Goal: Check status: Check status

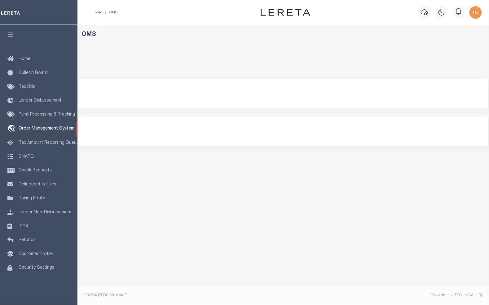
select select "200"
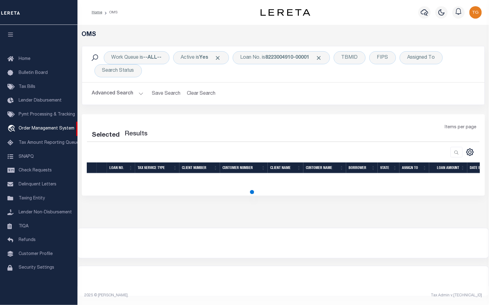
select select "200"
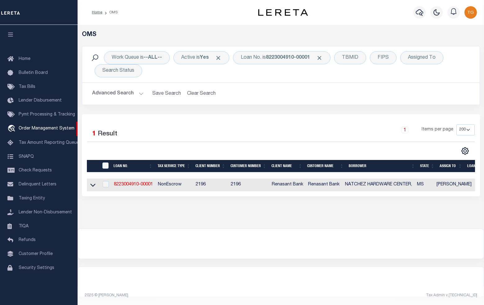
click at [8, 33] on icon "button" at bounding box center [10, 35] width 7 height 6
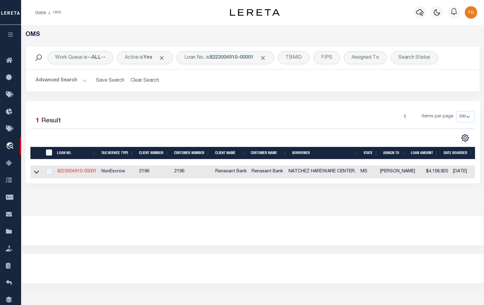
click at [75, 173] on link "8223004910-00001" at bounding box center [76, 171] width 39 height 4
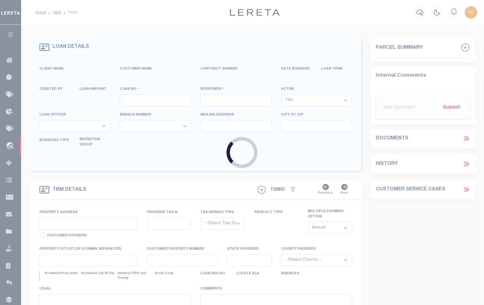
type input "8223004910-00001"
type input "NATCHEZ HARDWARE CENTER,"
select select
select select "400"
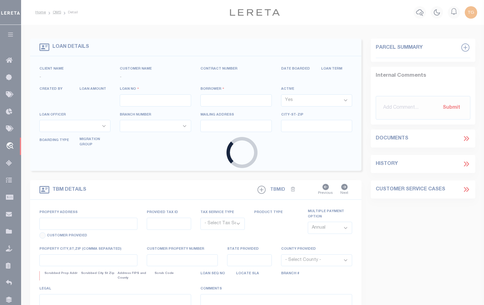
select select "NonEscrow"
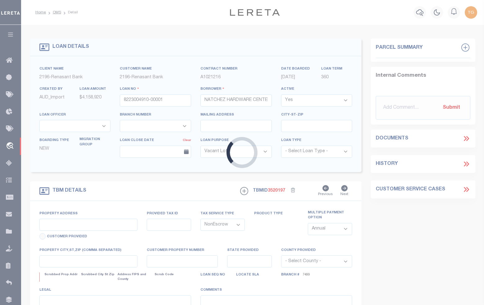
type input "SGT [PERSON_NAME] DR & [PERSON_NAME] DR"
select select
type input "NATCHEZ MS 39120"
type input "MS"
select select
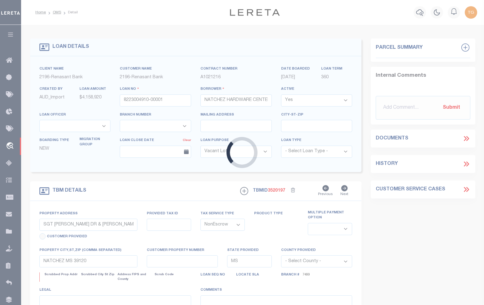
select select "164191"
select select "5191"
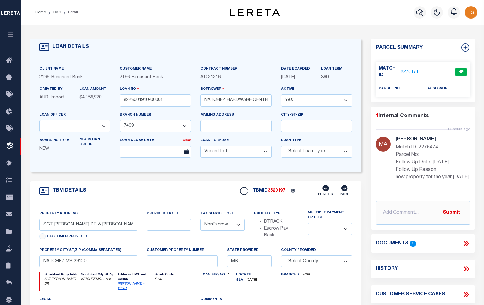
click at [409, 72] on link "2276474" at bounding box center [409, 72] width 17 height 7
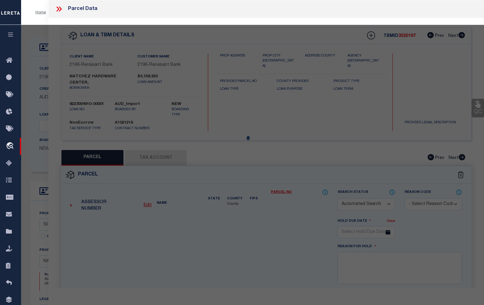
checkbox input "false"
select select "NP"
type input "[DATE]"
type textarea "new property for the year [DATE]"
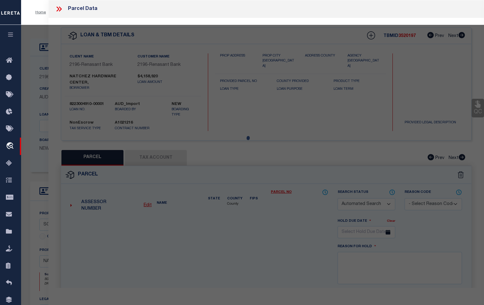
checkbox input "false"
type textarea "Document uploaded that satisfies a legal requirement, changing from [GEOGRAPHIC…"
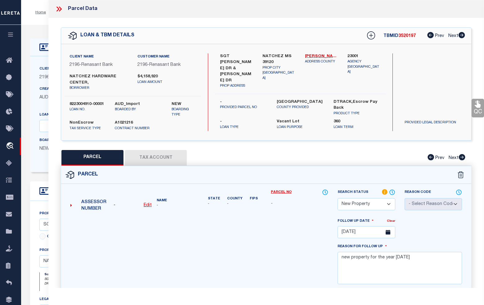
click at [165, 158] on div "PARCEL Tax Account Prev Next" at bounding box center [266, 158] width 411 height 16
click at [148, 159] on div "PARCEL Tax Account Prev Next" at bounding box center [266, 158] width 411 height 16
click at [93, 158] on button "PARCEL" at bounding box center [92, 158] width 62 height 16
select select "AS"
checkbox input "false"
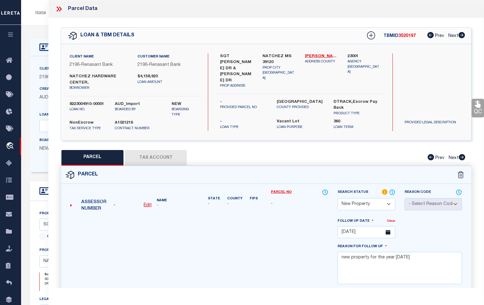
checkbox input "false"
select select "NP"
type input "[DATE]"
type textarea "new property for the year [DATE]"
checkbox input "false"
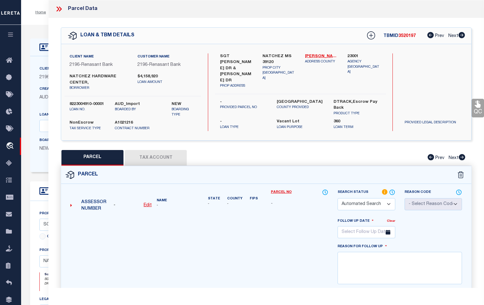
type textarea "Document uploaded that satisfies a legal requirement, changing from [GEOGRAPHIC…"
click at [58, 9] on icon at bounding box center [59, 9] width 8 height 8
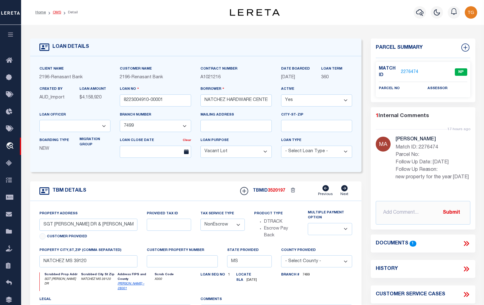
click at [56, 13] on link "OMS" at bounding box center [57, 13] width 8 height 4
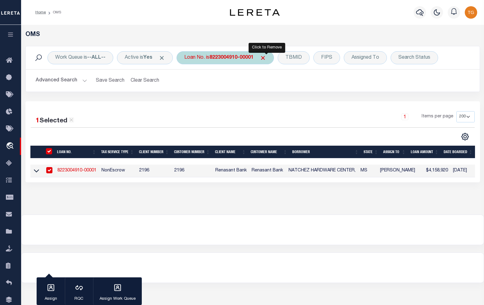
click at [265, 57] on span "Click to Remove" at bounding box center [263, 58] width 7 height 7
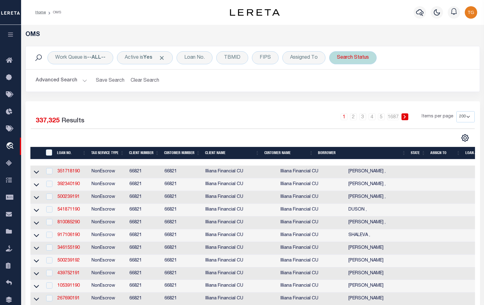
click at [357, 63] on div "Search Status" at bounding box center [352, 57] width 47 height 13
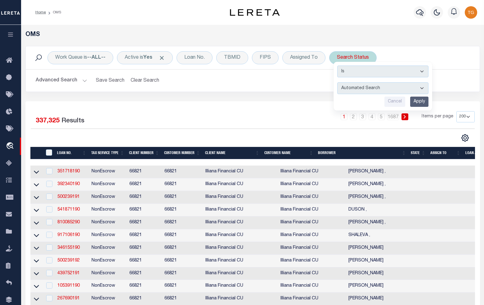
click at [386, 84] on select "Automated Search Bad Parcel Complete Duplicate Parcel High Dollar Reporting In …" at bounding box center [382, 88] width 91 height 12
select select "BP"
click at [338, 82] on select "Automated Search Bad Parcel Complete Duplicate Parcel High Dollar Reporting In …" at bounding box center [382, 88] width 91 height 12
click at [420, 105] on input "Apply" at bounding box center [419, 101] width 18 height 10
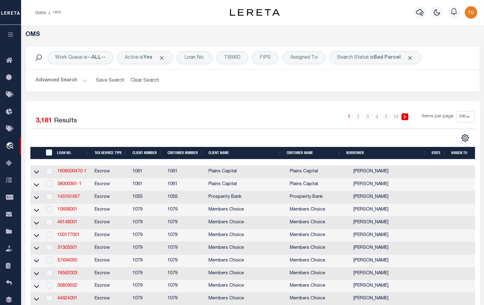
click at [83, 81] on button "Advanced Search" at bounding box center [61, 80] width 51 height 12
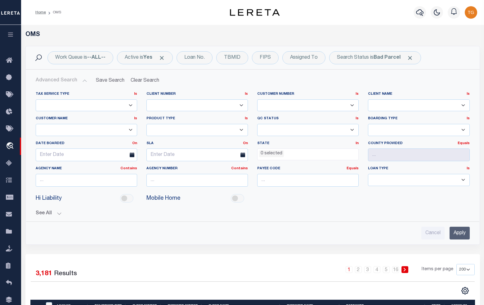
click at [280, 154] on li "0 selected" at bounding box center [271, 153] width 25 height 7
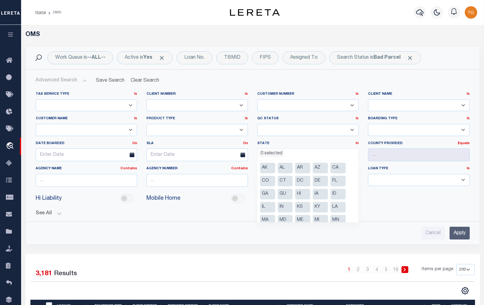
click at [300, 168] on li "AR" at bounding box center [302, 167] width 15 height 11
click at [316, 168] on li "AZ" at bounding box center [320, 167] width 15 height 11
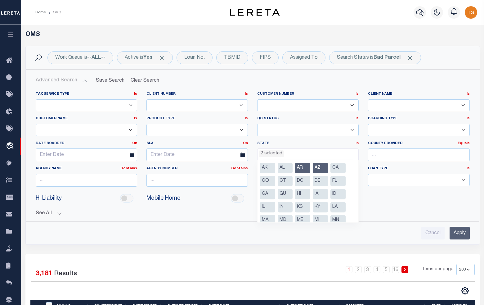
click at [338, 168] on li "CA" at bounding box center [337, 167] width 15 height 11
click at [264, 182] on li "CO" at bounding box center [267, 181] width 15 height 11
click at [282, 182] on li "CT" at bounding box center [285, 181] width 15 height 11
click at [301, 182] on li "DC" at bounding box center [302, 181] width 15 height 11
click at [319, 182] on li "DE" at bounding box center [320, 181] width 15 height 11
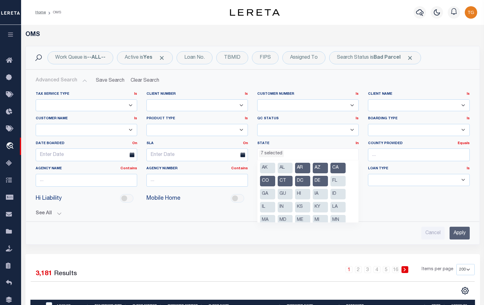
click at [338, 181] on li "FL" at bounding box center [337, 181] width 15 height 11
click at [266, 193] on li "GA" at bounding box center [267, 194] width 15 height 11
click at [301, 193] on li "HI" at bounding box center [302, 194] width 15 height 11
click at [320, 194] on li "IA" at bounding box center [320, 194] width 15 height 11
click at [338, 194] on li "ID" at bounding box center [337, 194] width 15 height 11
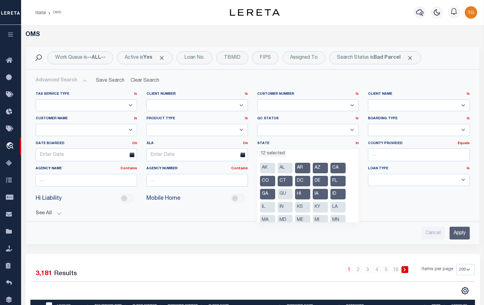
click at [267, 207] on li "IL" at bounding box center [267, 207] width 15 height 11
click at [282, 206] on li "IN" at bounding box center [285, 207] width 15 height 11
click at [299, 206] on li "KS" at bounding box center [302, 207] width 15 height 11
click at [318, 207] on li "KY" at bounding box center [320, 207] width 15 height 11
click at [335, 207] on li "LA" at bounding box center [337, 207] width 15 height 11
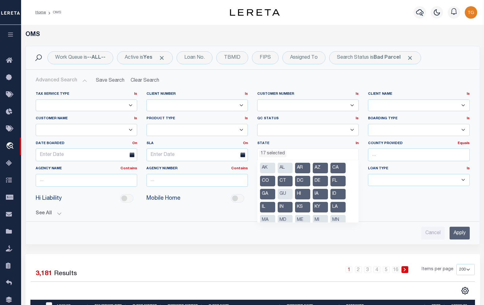
click at [281, 170] on li "AL" at bounding box center [285, 167] width 15 height 11
select select "AL"
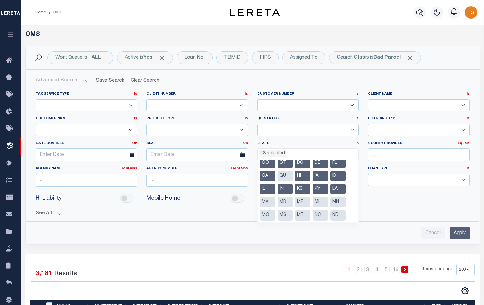
scroll to position [0, 0]
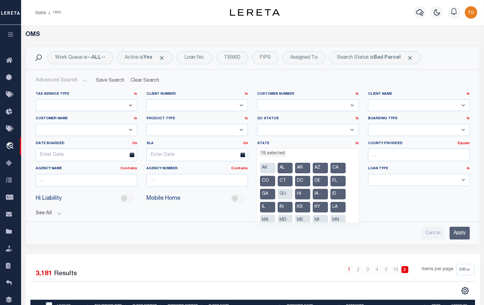
click at [266, 220] on li "MA" at bounding box center [267, 220] width 15 height 11
click at [284, 219] on li "MD" at bounding box center [285, 220] width 15 height 11
click at [300, 220] on li "ME" at bounding box center [302, 220] width 15 height 11
click at [320, 219] on li "MI" at bounding box center [320, 220] width 15 height 11
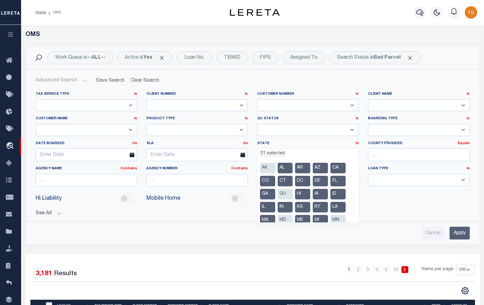
click at [336, 218] on li "MN" at bounding box center [337, 220] width 15 height 11
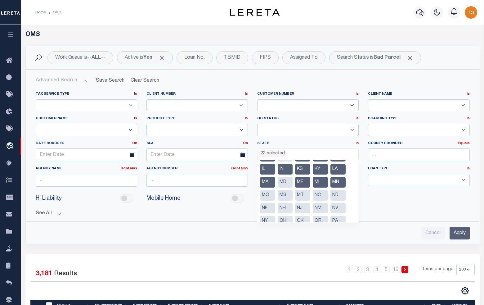
scroll to position [39, 0]
click at [270, 191] on li "MO" at bounding box center [267, 194] width 15 height 11
drag, startPoint x: 286, startPoint y: 192, endPoint x: 299, endPoint y: 192, distance: 13.0
click at [286, 192] on li "MS" at bounding box center [285, 194] width 15 height 11
click at [304, 193] on li "MT" at bounding box center [302, 194] width 15 height 11
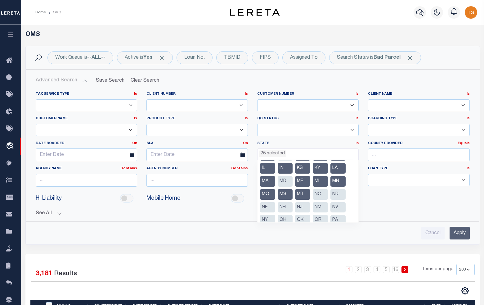
click at [319, 194] on li "NC" at bounding box center [320, 194] width 15 height 11
click at [337, 193] on li "ND" at bounding box center [337, 194] width 15 height 11
drag, startPoint x: 334, startPoint y: 207, endPoint x: 328, endPoint y: 207, distance: 6.2
click at [333, 207] on li "NV" at bounding box center [337, 207] width 15 height 11
drag, startPoint x: 320, startPoint y: 206, endPoint x: 308, endPoint y: 202, distance: 13.2
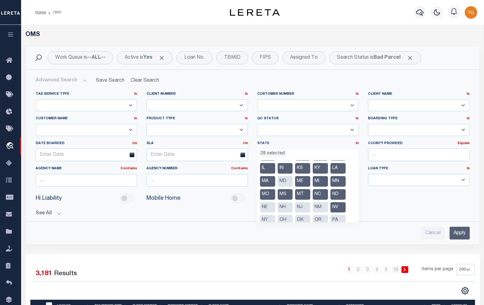
click at [320, 205] on li "NM" at bounding box center [320, 207] width 15 height 11
click at [304, 202] on li "NJ" at bounding box center [302, 207] width 15 height 11
click at [282, 203] on li "NH" at bounding box center [285, 207] width 15 height 11
click at [266, 205] on li "NE" at bounding box center [267, 207] width 15 height 11
click at [264, 219] on li "NY" at bounding box center [267, 220] width 15 height 11
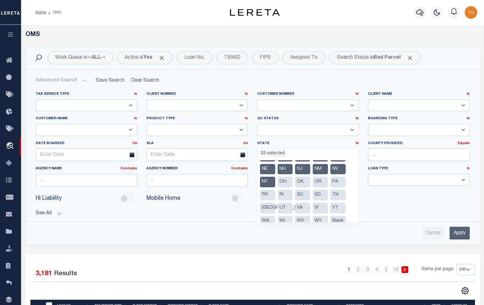
scroll to position [78, 0]
click at [283, 182] on li "OH" at bounding box center [285, 181] width 15 height 11
click at [301, 182] on li "OK" at bounding box center [302, 181] width 15 height 11
click at [320, 182] on li "OR" at bounding box center [320, 181] width 15 height 11
drag, startPoint x: 338, startPoint y: 183, endPoint x: 335, endPoint y: 184, distance: 3.5
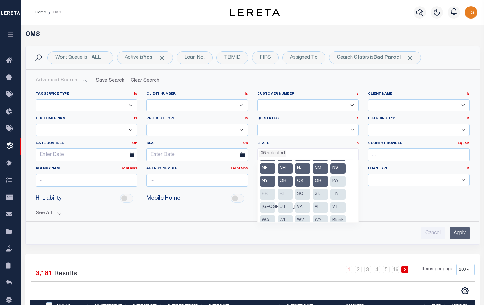
click at [338, 184] on li "PA" at bounding box center [337, 181] width 15 height 11
click at [317, 193] on li "SD" at bounding box center [320, 194] width 15 height 11
click at [297, 193] on li "SC" at bounding box center [302, 194] width 15 height 11
click at [283, 193] on li "RI" at bounding box center [285, 194] width 15 height 11
click at [283, 206] on li "UT" at bounding box center [285, 207] width 15 height 11
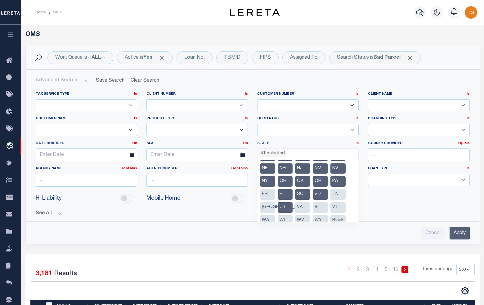
click at [301, 207] on li "VA" at bounding box center [302, 207] width 15 height 11
click at [338, 206] on li "VT" at bounding box center [337, 207] width 15 height 11
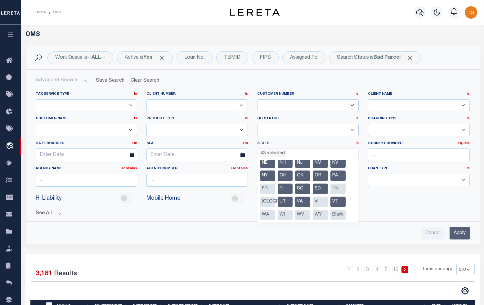
click at [261, 215] on li "WA" at bounding box center [267, 214] width 15 height 11
click at [280, 215] on li "WI" at bounding box center [285, 214] width 15 height 11
click at [300, 215] on li "WV" at bounding box center [302, 214] width 15 height 11
click at [314, 216] on li "WY" at bounding box center [320, 214] width 15 height 11
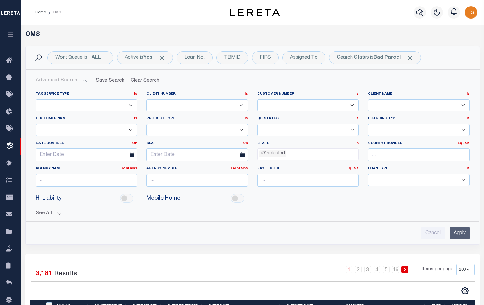
click at [458, 236] on input "Apply" at bounding box center [459, 232] width 20 height 13
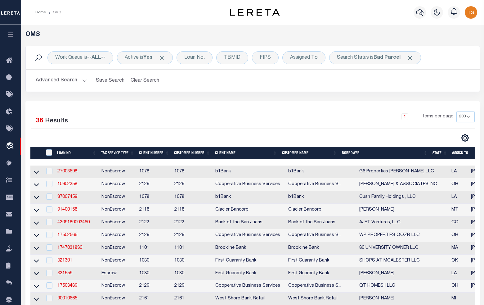
click at [441, 156] on th "State" at bounding box center [440, 153] width 20 height 13
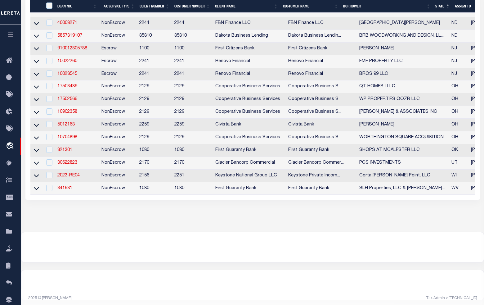
scroll to position [426, 0]
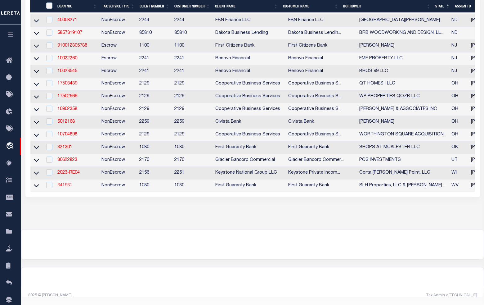
click at [65, 187] on link "341931" at bounding box center [64, 185] width 15 height 4
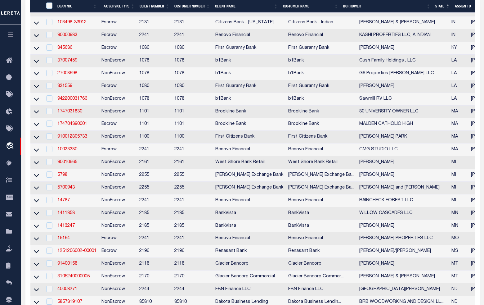
type input "341931"
type input "SLH Properties, LLC & [PERSON_NAME]"
select select
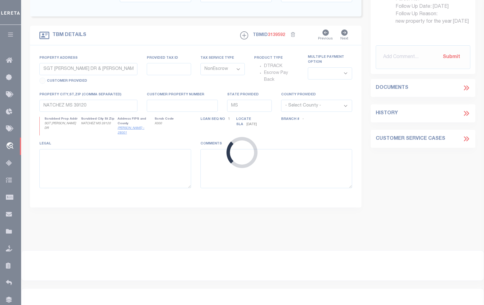
type input "23,25,27 & 29 MACCORKLE AVE AND [STREET_ADDRESS]"
type input "[PHONE_NUMBER]"
type input "ST ALBANS WV 25177"
type input "260446193"
type input "WV"
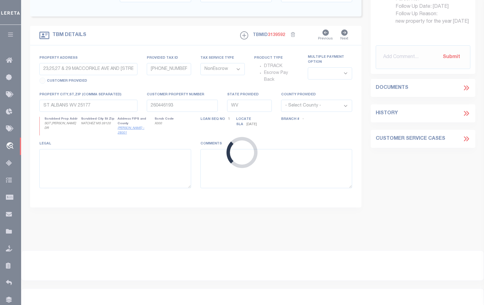
select select
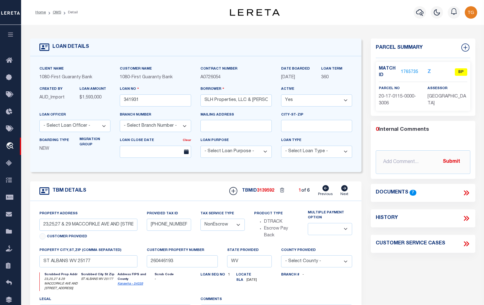
click at [410, 71] on link "1765735" at bounding box center [409, 72] width 17 height 7
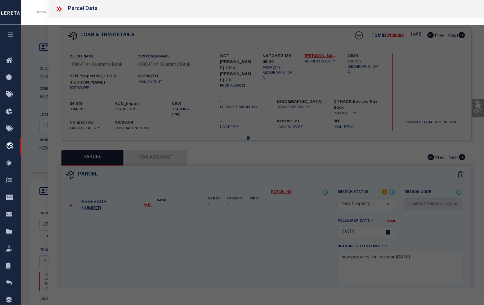
select select "AS"
checkbox input "false"
select select "BP"
type input "[PERSON_NAME] TRUST SEPT [PERSON_NAME] TRUSTEE"
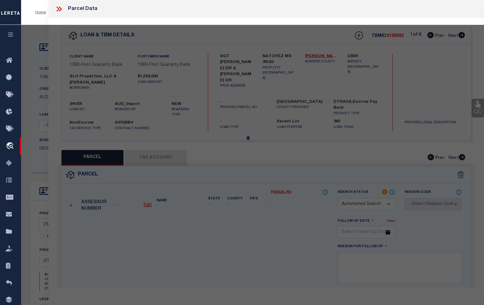
select select "AGW"
select select
type input "CORNER [GEOGRAPHIC_DATA][PERSON_NAME]"
type input "WV"
type textarea "1/18 UND INT 5-671/1000A S/W [GEOGRAPHIC_DATA][PERSON_NAME]"
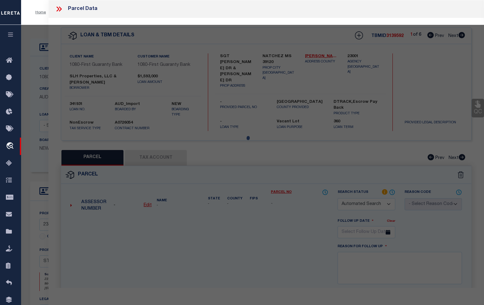
type textarea "incorrect parcel"
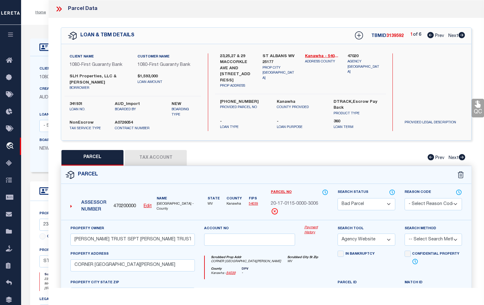
click at [460, 33] on icon at bounding box center [461, 35] width 7 height 6
select select "AS"
select select
checkbox input "false"
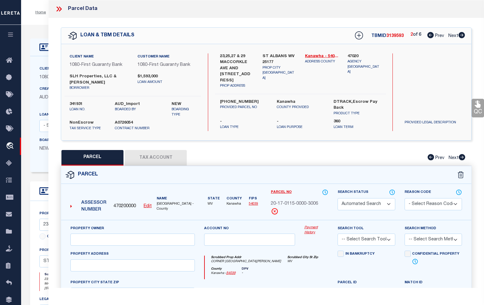
select select "BP"
type input "[PERSON_NAME]"
select select "AGW"
select select
type input "CORNER [GEOGRAPHIC_DATA][PERSON_NAME]"
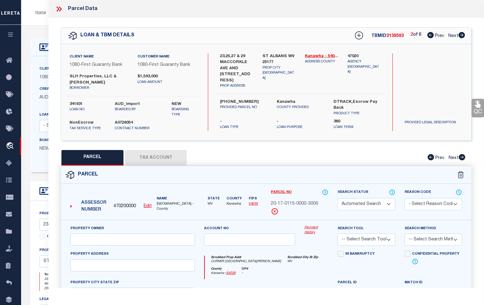
type input "ST ALBANS WV 25177"
type textarea "1/18 UND INT 5-67/100A S/W"
type textarea "incorrect parcel"
click at [461, 34] on icon at bounding box center [461, 35] width 7 height 6
select select "AS"
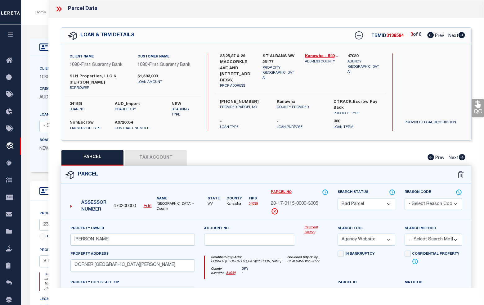
select select
checkbox input "false"
select select "CP"
type input "[PERSON_NAME]"
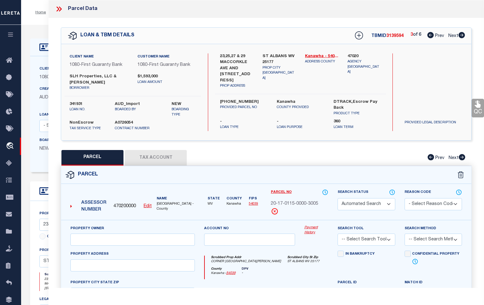
select select "AGW"
select select
type input "CORNER B [GEOGRAPHIC_DATA]"
checkbox input "false"
type input "WV"
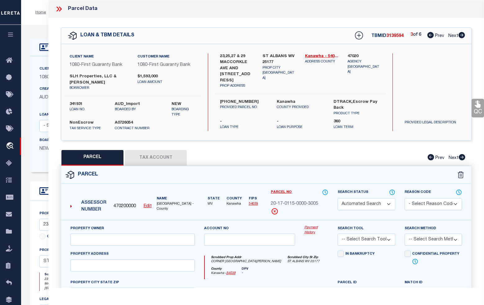
type textarea "1/18 UND INT 5-671/1000A S/W"
type textarea "Completed based on given legal document"
click at [462, 35] on icon at bounding box center [461, 35] width 7 height 6
select select "AS"
select select
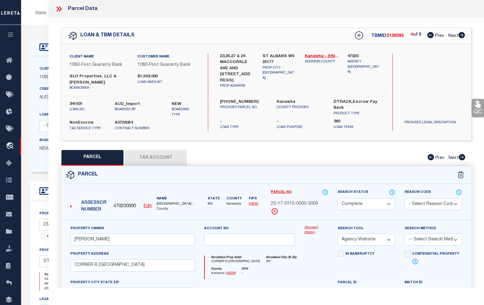
checkbox input "false"
select select "CP"
type input "[PERSON_NAME]"
select select "AGW"
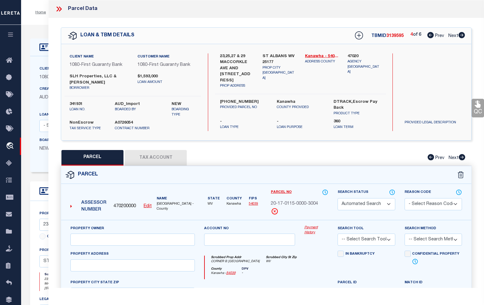
select select
type input "CORNER [GEOGRAPHIC_DATA][PERSON_NAME]"
checkbox input "false"
type input "WV"
type textarea "1/4 UND INT 5-671/1000A S/W"
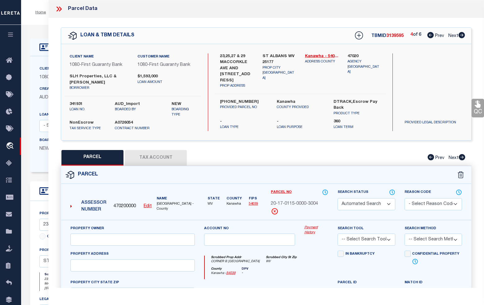
type textarea "Completed based on given legal document"
click at [462, 35] on icon at bounding box center [461, 35] width 7 height 6
select select "AS"
select select
checkbox input "false"
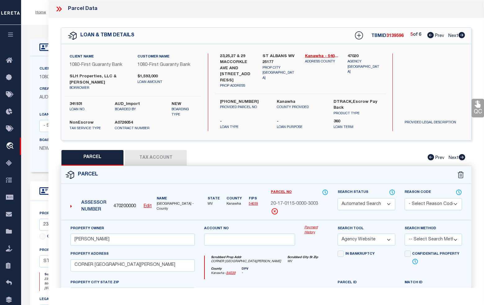
checkbox input "false"
select select "BP"
type input "E [PERSON_NAME] LLC"
select select "AGW"
select select
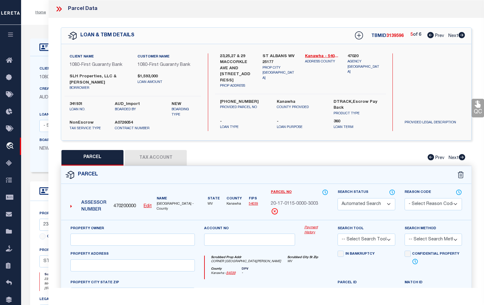
type input "CORNER [GEOGRAPHIC_DATA][PERSON_NAME]"
type input "WV"
type textarea "1/4 UND INT 5-671/1000A S/W"
type textarea "incorrect parcel"
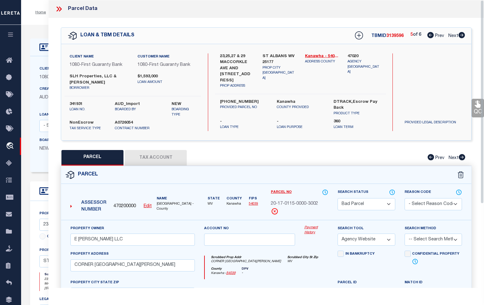
click at [60, 9] on icon at bounding box center [59, 9] width 8 height 8
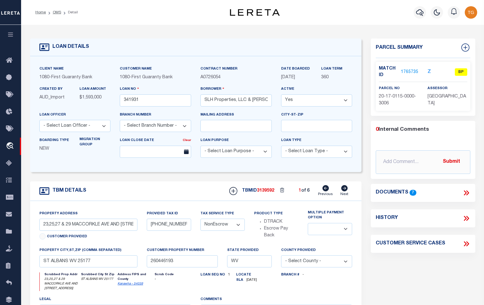
click at [58, 10] on li "OMS" at bounding box center [53, 13] width 15 height 6
click at [56, 13] on link "OMS" at bounding box center [57, 13] width 8 height 4
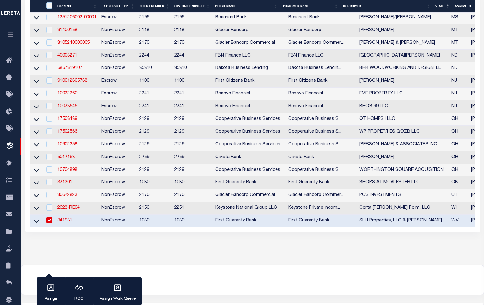
scroll to position [446, 0]
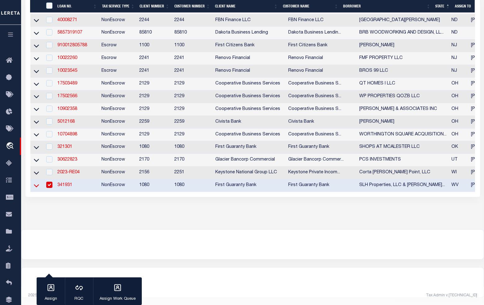
click at [36, 183] on icon at bounding box center [36, 185] width 5 height 7
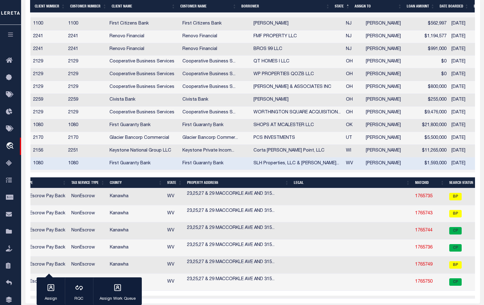
scroll to position [0, 0]
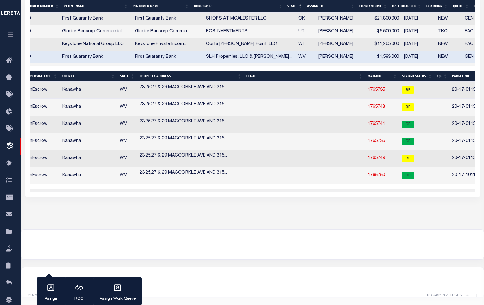
drag, startPoint x: 250, startPoint y: 193, endPoint x: 160, endPoint y: 192, distance: 89.9
click at [184, 253] on div at bounding box center [252, 244] width 462 height 30
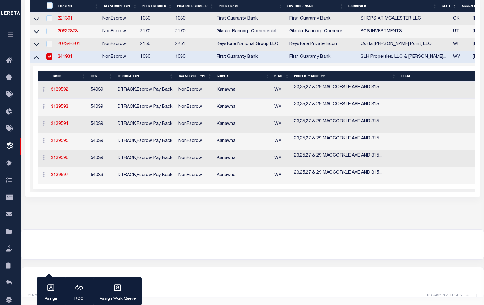
click at [64, 55] on link "341931" at bounding box center [65, 57] width 15 height 4
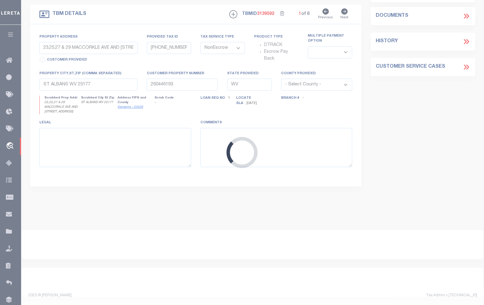
select select
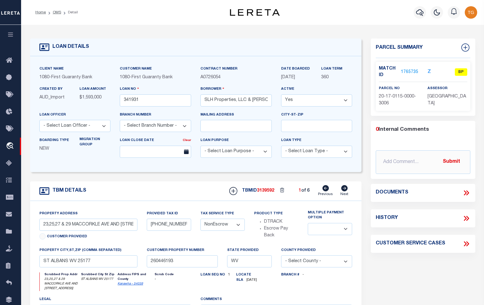
click at [408, 70] on link "1765735" at bounding box center [409, 72] width 17 height 7
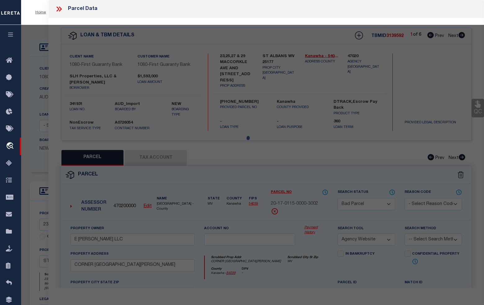
select select "AS"
select select
checkbox input "false"
select select "BP"
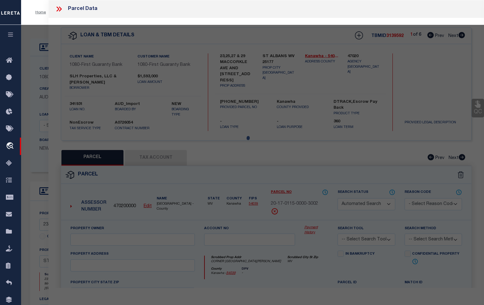
type input "[PERSON_NAME] TRUST SEPT [PERSON_NAME] TRUSTEE"
select select "AGW"
select select
type input "CORNER [GEOGRAPHIC_DATA][PERSON_NAME]"
type input "WV"
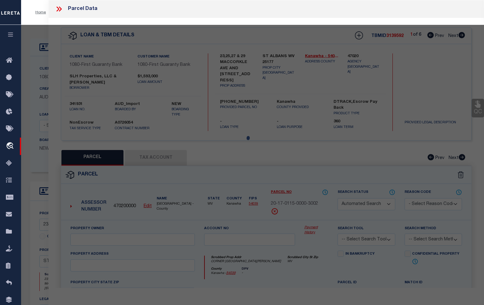
type textarea "1/18 UND INT 5-671/1000A S/W [GEOGRAPHIC_DATA][PERSON_NAME]"
type textarea "incorrect parcel"
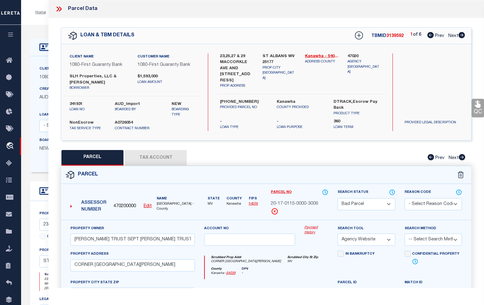
click at [98, 75] on label "SLH Properties, LLC & [PERSON_NAME]" at bounding box center [98, 79] width 59 height 12
drag, startPoint x: 98, startPoint y: 75, endPoint x: 69, endPoint y: 75, distance: 28.8
click at [69, 75] on label "SLH Properties, LLC & [PERSON_NAME]" at bounding box center [98, 79] width 59 height 12
copy label "SLH Properties"
click at [60, 9] on icon at bounding box center [59, 9] width 8 height 8
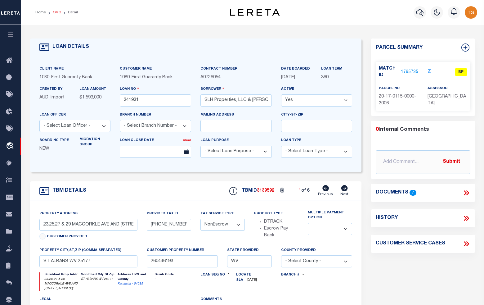
click at [56, 11] on link "OMS" at bounding box center [57, 13] width 8 height 4
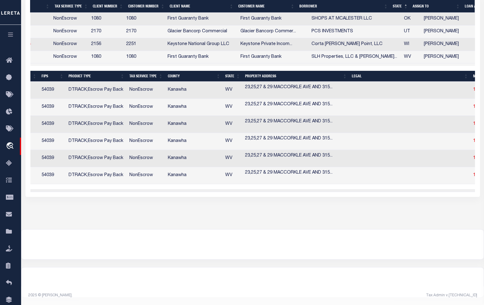
scroll to position [0, 127]
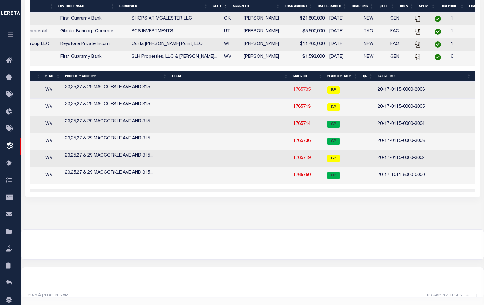
click at [293, 87] on link "1765735" at bounding box center [301, 89] width 17 height 4
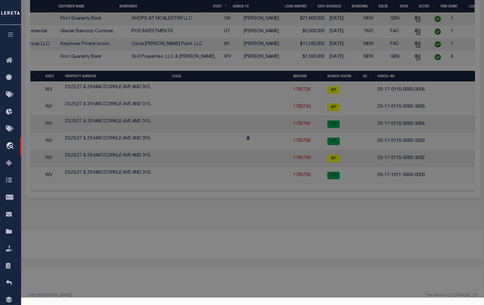
select select "AS"
select select
checkbox input "false"
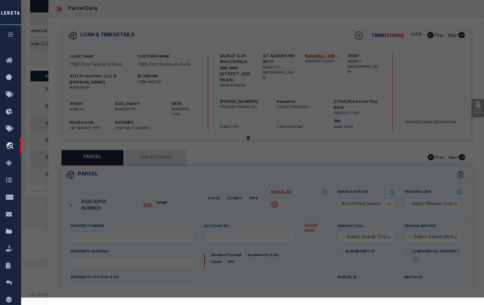
select select "BP"
type input "[PERSON_NAME] TRUST SEPT [PERSON_NAME] TRUSTEE"
select select "AGW"
select select
type input "CORNER [GEOGRAPHIC_DATA][PERSON_NAME]"
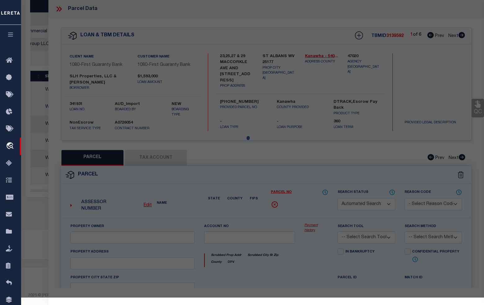
type input "WV"
type textarea "1/18 UND INT 5-671/1000A S/W [GEOGRAPHIC_DATA][PERSON_NAME]"
type textarea "incorrect parcel"
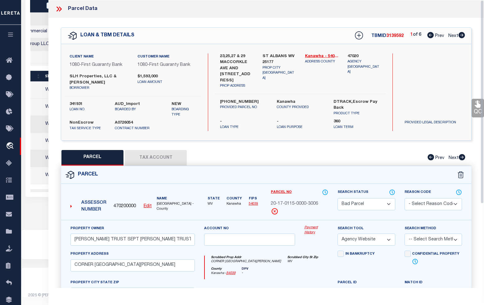
scroll to position [0, 229]
click at [386, 203] on select "Automated Search Bad Parcel Complete Duplicate Parcel High Dollar Reporting In …" at bounding box center [365, 204] width 57 height 12
select select "PR"
click at [337, 198] on select "Automated Search Bad Parcel Complete Duplicate Parcel High Dollar Reporting In …" at bounding box center [365, 204] width 57 height 12
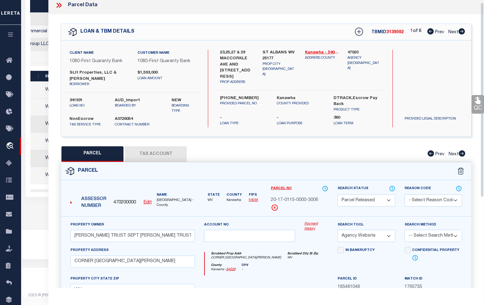
scroll to position [0, 0]
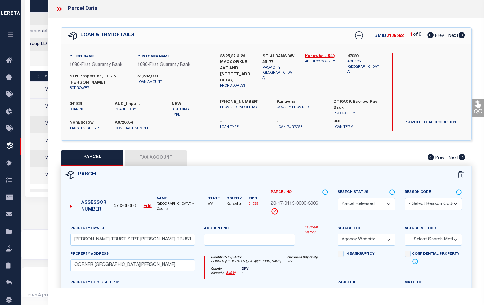
click at [430, 205] on select "- Select Reason Code - 099 - Other (Provide additional detail) ACT - Agency Cha…" at bounding box center [432, 204] width 57 height 12
select select "PPR"
click at [404, 198] on select "- Select Reason Code - 099 - Other (Provide additional detail) ACT - Agency Cha…" at bounding box center [432, 204] width 57 height 12
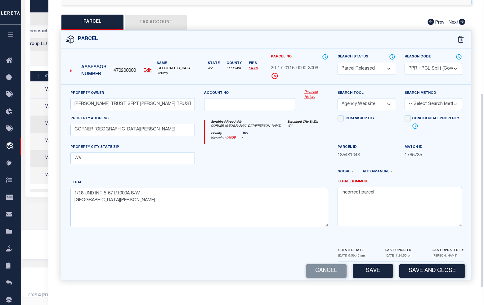
scroll to position [576, 0]
click at [375, 266] on button "Save" at bounding box center [373, 270] width 40 height 13
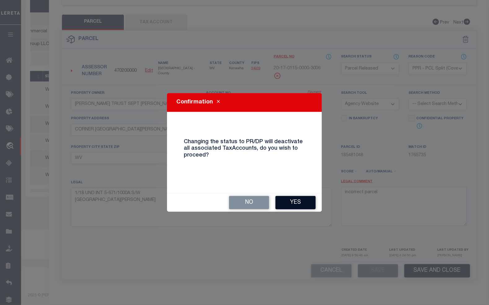
click at [292, 203] on button "Yes" at bounding box center [296, 202] width 40 height 13
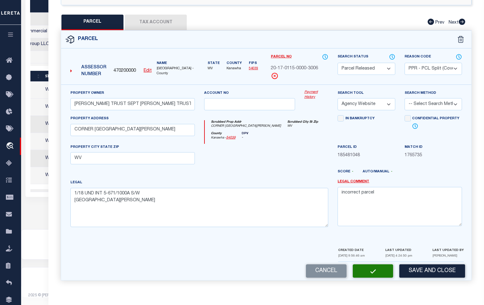
select select "AS"
select select
checkbox input "false"
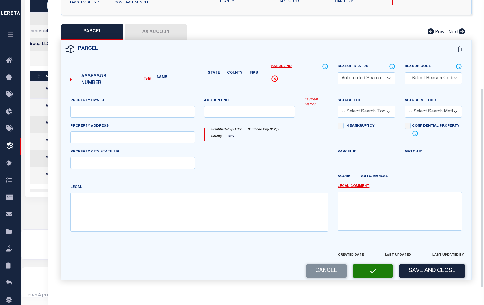
select select "PR"
select select "PPR"
type input "[PERSON_NAME] TRUST SEPT [PERSON_NAME] TRUSTEE"
select select "AGW"
select select
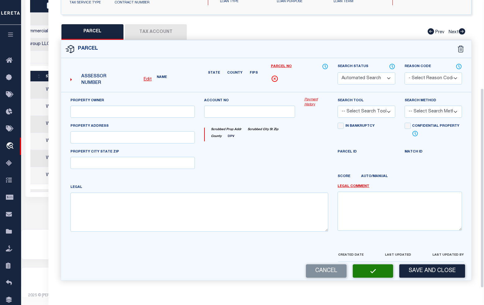
type input "CORNER [GEOGRAPHIC_DATA][PERSON_NAME]"
type input "WV"
type textarea "1/18 UND INT 5-671/1000A S/W [GEOGRAPHIC_DATA][PERSON_NAME]"
type textarea "incorrect parcel"
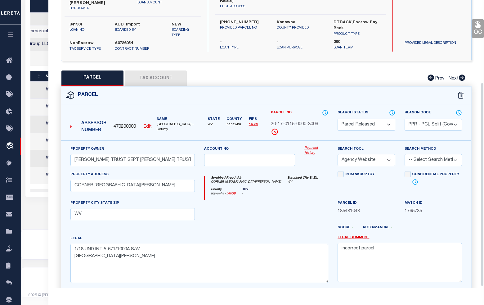
scroll to position [0, 0]
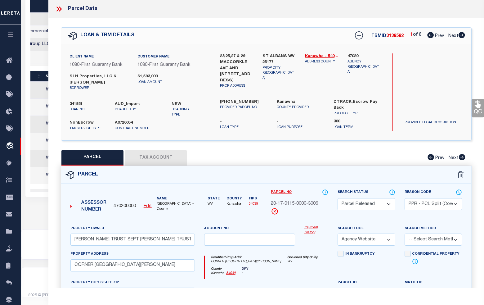
click at [461, 38] on icon at bounding box center [461, 35] width 7 height 6
select select "AS"
select select
checkbox input "false"
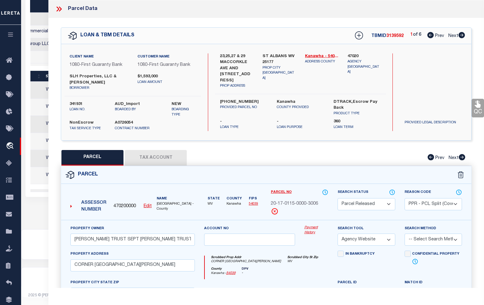
checkbox input "false"
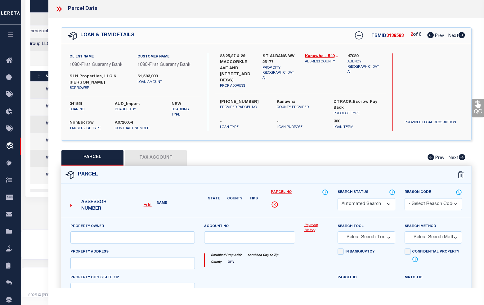
select select "BP"
type input "[PERSON_NAME]"
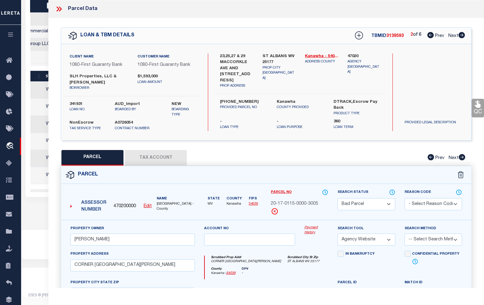
scroll to position [0, 229]
click at [385, 204] on select "Automated Search Bad Parcel Complete Duplicate Parcel High Dollar Reporting In …" at bounding box center [365, 204] width 57 height 12
click at [337, 198] on select "Automated Search Bad Parcel Complete Duplicate Parcel High Dollar Reporting In …" at bounding box center [365, 204] width 57 height 12
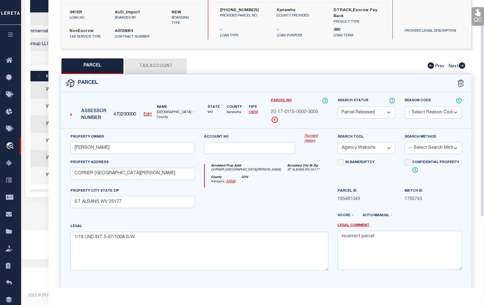
scroll to position [137, 0]
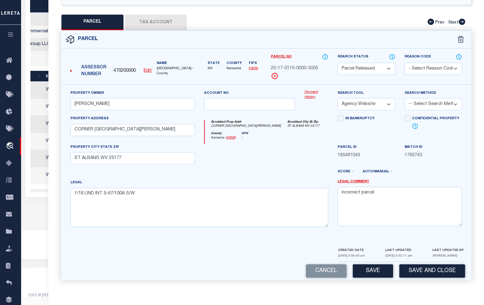
click at [428, 65] on select "- Select Reason Code - 099 - Other (Provide additional detail) ACT - Agency Cha…" at bounding box center [432, 69] width 57 height 12
click at [404, 63] on select "- Select Reason Code - 099 - Other (Provide additional detail) ACT - Agency Cha…" at bounding box center [432, 69] width 57 height 12
click at [372, 274] on button "Save" at bounding box center [373, 270] width 40 height 13
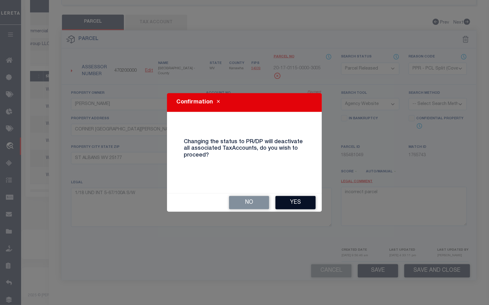
click at [291, 205] on button "Yes" at bounding box center [296, 202] width 40 height 13
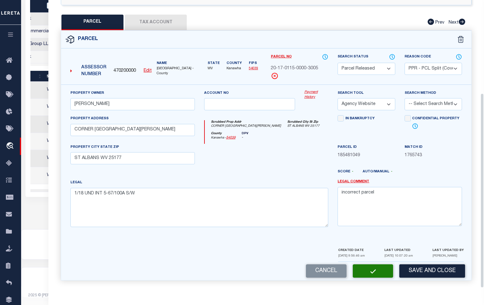
scroll to position [0, 229]
click at [373, 272] on button "Save" at bounding box center [373, 270] width 40 height 13
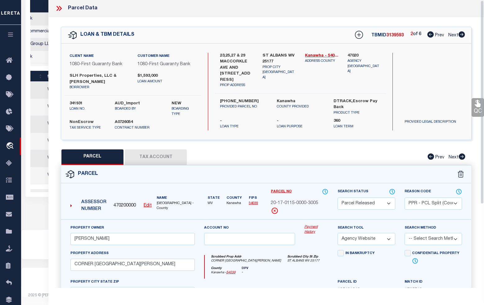
scroll to position [0, 0]
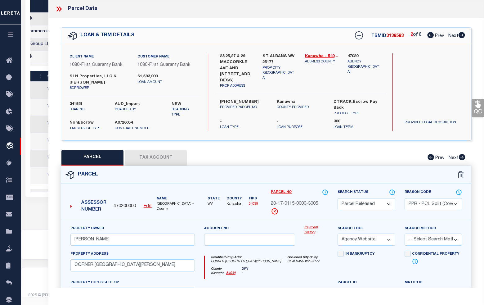
click at [462, 36] on icon at bounding box center [461, 35] width 7 height 6
click at [459, 39] on div "3 of 6 Prev Next" at bounding box center [437, 36] width 55 height 8
click at [461, 34] on icon at bounding box center [461, 35] width 7 height 6
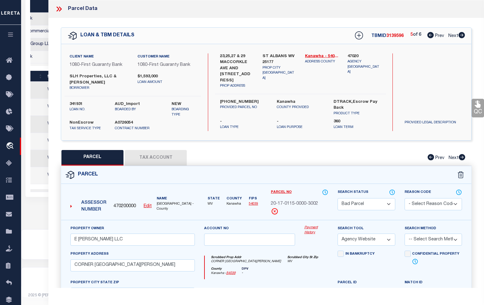
click at [388, 203] on select "Automated Search Bad Parcel Complete Duplicate Parcel High Dollar Reporting In …" at bounding box center [365, 204] width 57 height 12
click at [337, 198] on select "Automated Search Bad Parcel Complete Duplicate Parcel High Dollar Reporting In …" at bounding box center [365, 204] width 57 height 12
click at [427, 205] on select "- Select Reason Code - 099 - Other (Provide additional detail) ACT - Agency Cha…" at bounding box center [432, 204] width 57 height 12
click at [404, 198] on select "- Select Reason Code - 099 - Other (Provide additional detail) ACT - Agency Cha…" at bounding box center [432, 204] width 57 height 12
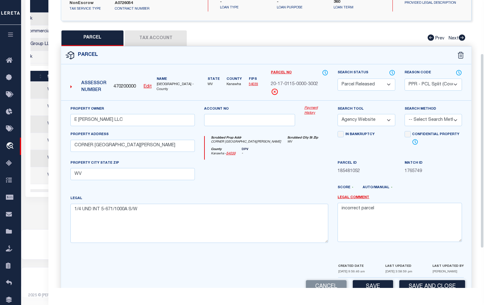
scroll to position [137, 0]
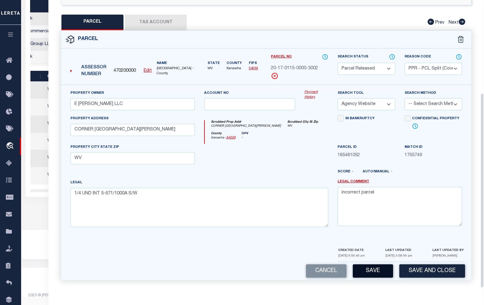
click at [383, 270] on button "Save" at bounding box center [373, 270] width 40 height 13
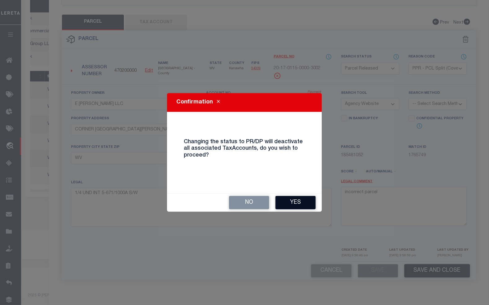
click at [297, 199] on button "Yes" at bounding box center [296, 202] width 40 height 13
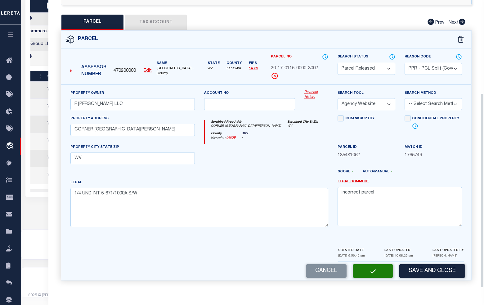
scroll to position [0, 229]
click at [374, 270] on button "Save" at bounding box center [373, 270] width 40 height 13
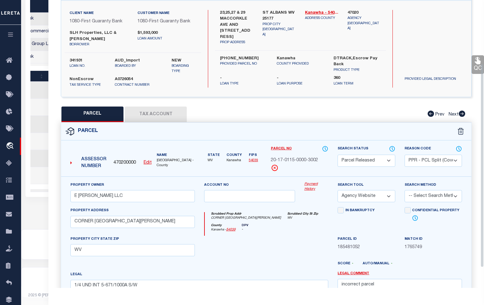
scroll to position [0, 0]
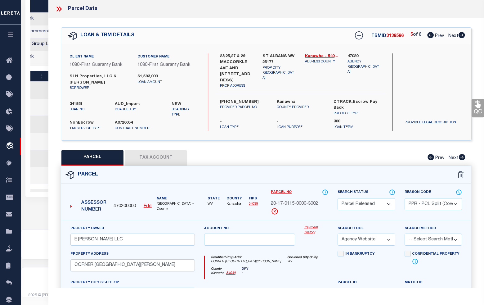
click at [462, 37] on icon at bounding box center [461, 35] width 7 height 6
click at [427, 36] on icon at bounding box center [430, 35] width 7 height 6
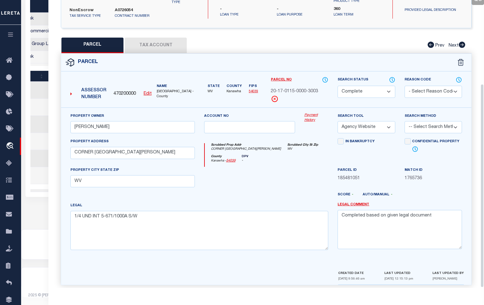
scroll to position [119, 0]
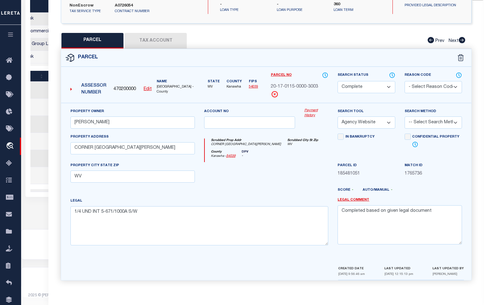
click at [389, 85] on select "Automated Search Bad Parcel Complete Duplicate Parcel High Dollar Reporting In …" at bounding box center [365, 87] width 57 height 12
click at [337, 81] on select "Automated Search Bad Parcel Complete Duplicate Parcel High Dollar Reporting In …" at bounding box center [365, 87] width 57 height 12
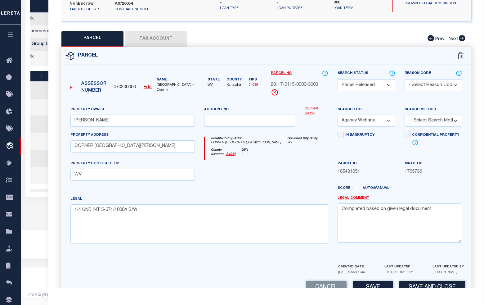
click at [418, 86] on select "- Select Reason Code - 099 - Other (Provide additional detail) ACT - Agency Cha…" at bounding box center [432, 85] width 57 height 12
click at [404, 79] on select "- Select Reason Code - 099 - Other (Provide additional detail) ACT - Agency Cha…" at bounding box center [432, 85] width 57 height 12
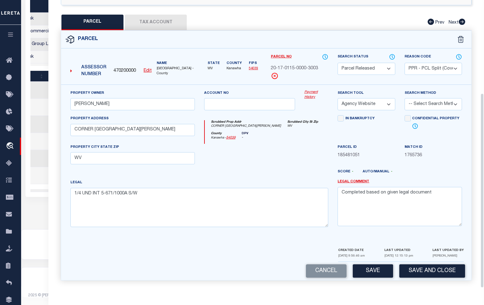
click at [381, 274] on button "Save" at bounding box center [373, 270] width 40 height 13
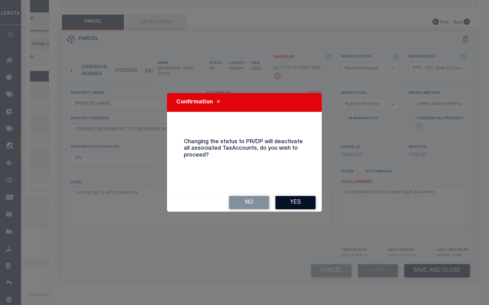
click at [296, 206] on button "Yes" at bounding box center [296, 202] width 40 height 13
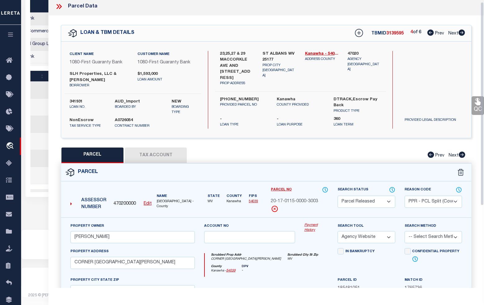
scroll to position [0, 0]
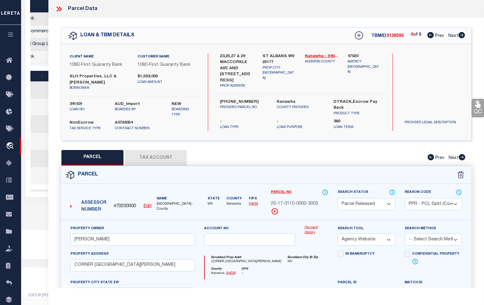
click at [430, 36] on icon at bounding box center [430, 35] width 7 height 6
click at [358, 205] on select "Automated Search Bad Parcel Complete Duplicate Parcel High Dollar Reporting In …" at bounding box center [365, 204] width 57 height 12
click at [370, 207] on select "Automated Search Bad Parcel Complete Duplicate Parcel High Dollar Reporting In …" at bounding box center [365, 204] width 57 height 12
click at [337, 198] on select "Automated Search Bad Parcel Complete Duplicate Parcel High Dollar Reporting In …" at bounding box center [365, 204] width 57 height 12
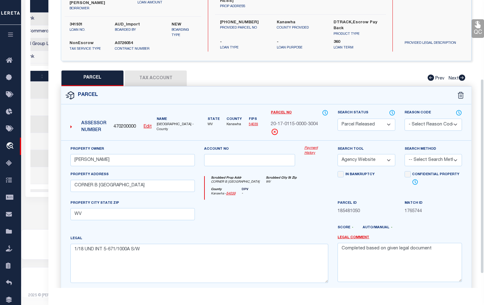
scroll to position [116, 0]
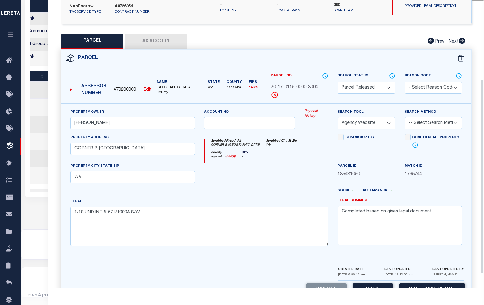
click at [416, 88] on select "- Select Reason Code - 099 - Other (Provide additional detail) ACT - Agency Cha…" at bounding box center [432, 88] width 57 height 12
click at [404, 82] on select "- Select Reason Code - 099 - Other (Provide additional detail) ACT - Agency Cha…" at bounding box center [432, 88] width 57 height 12
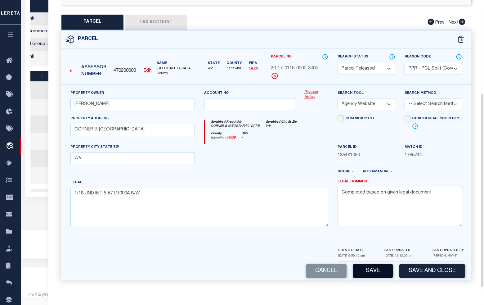
scroll to position [137, 0]
click at [373, 272] on button "Save" at bounding box center [373, 270] width 40 height 13
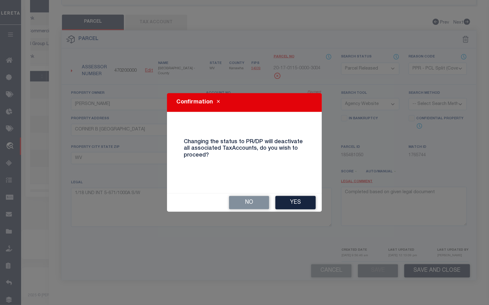
click at [301, 199] on button "Yes" at bounding box center [296, 202] width 40 height 13
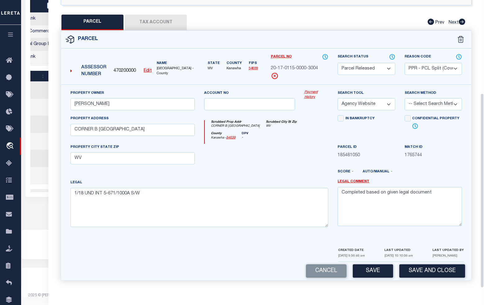
scroll to position [0, 229]
click at [382, 271] on button "Save" at bounding box center [373, 270] width 40 height 13
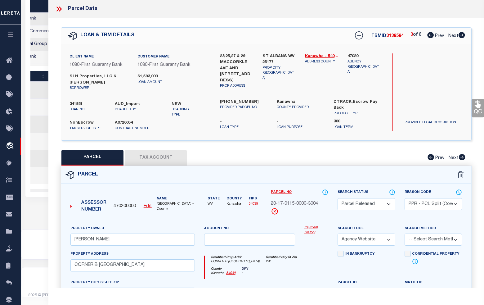
click at [430, 36] on icon at bounding box center [430, 35] width 7 height 6
click at [57, 8] on icon at bounding box center [57, 9] width 3 height 5
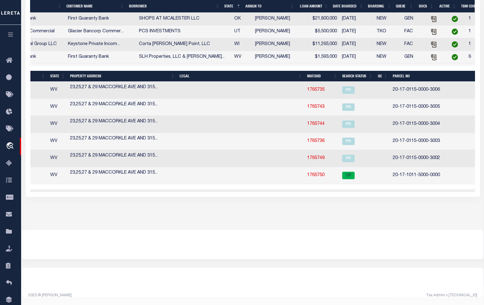
click at [214, 189] on div "1 Selected 6 Results Items per page" at bounding box center [184, 127] width 760 height 123
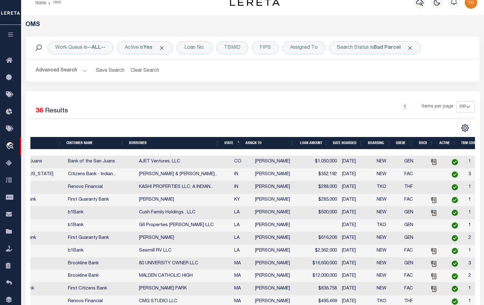
scroll to position [0, 0]
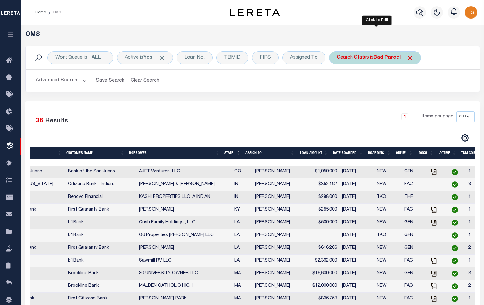
click at [395, 59] on b "Bad Parcel" at bounding box center [386, 57] width 27 height 5
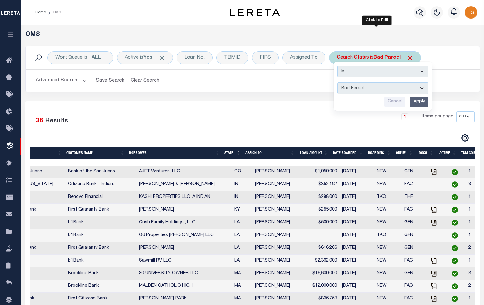
click at [424, 99] on input "Apply" at bounding box center [419, 101] width 18 height 10
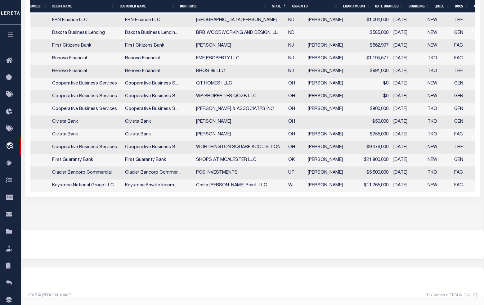
scroll to position [0, 79]
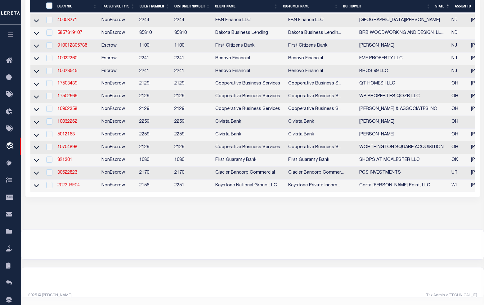
click at [70, 183] on link "2023-RE04" at bounding box center [68, 185] width 22 height 4
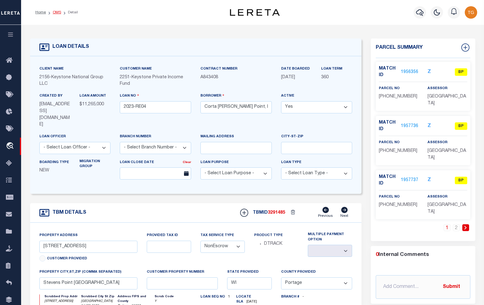
click at [56, 12] on link "OMS" at bounding box center [57, 13] width 8 height 4
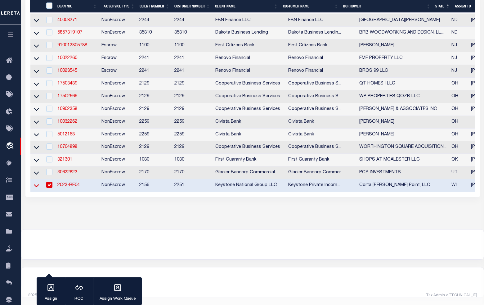
click at [36, 189] on icon at bounding box center [36, 185] width 5 height 7
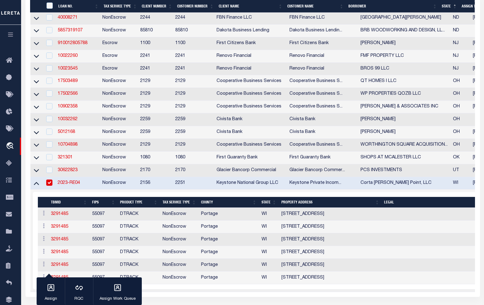
scroll to position [0, 48]
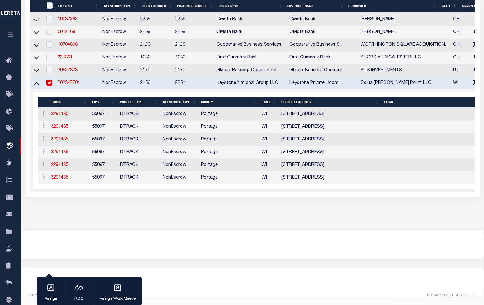
click at [67, 81] on link "2023-RE04" at bounding box center [69, 83] width 22 height 4
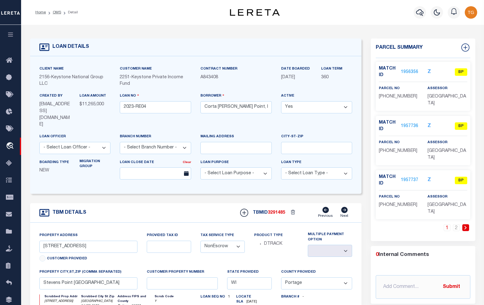
click at [412, 71] on link "1956356" at bounding box center [409, 72] width 17 height 7
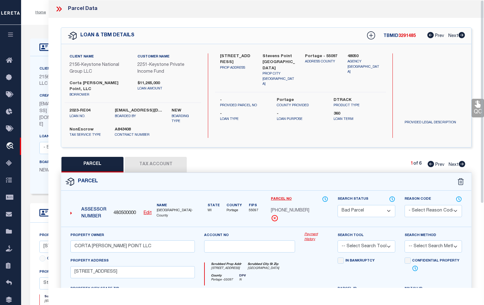
click at [103, 86] on label "Corta [PERSON_NAME] Point, LLC" at bounding box center [98, 86] width 59 height 12
copy label "[PERSON_NAME] Poin"
drag, startPoint x: 107, startPoint y: 83, endPoint x: 70, endPoint y: 82, distance: 37.2
click at [70, 82] on label "Corta [PERSON_NAME] Point, LLC" at bounding box center [98, 86] width 59 height 12
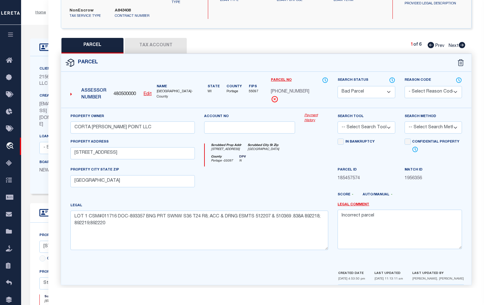
scroll to position [39, 0]
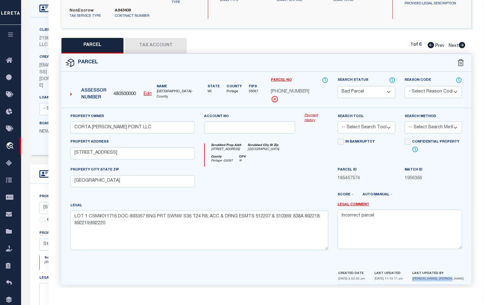
drag, startPoint x: 467, startPoint y: 275, endPoint x: 427, endPoint y: 273, distance: 40.1
click at [427, 273] on div "CREATED DATE [DATE] 4:53:50 pm LAST UPDATED [DATE] 11:13:11 am LAST UPDATED BY …" at bounding box center [400, 276] width 135 height 15
click at [297, 256] on div "Property Owner CORTA [PERSON_NAME] POINT LLC Account no Payment History Search …" at bounding box center [266, 189] width 410 height 162
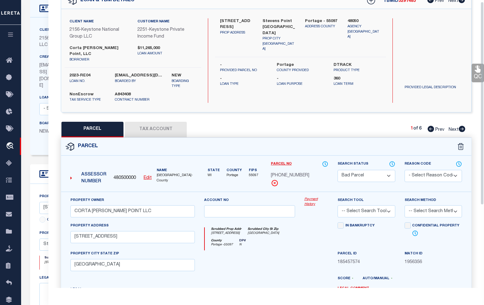
scroll to position [0, 0]
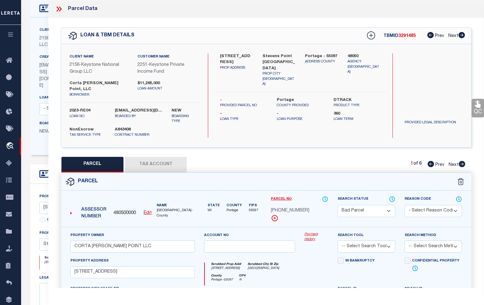
click at [462, 161] on icon at bounding box center [461, 164] width 7 height 6
click at [58, 8] on icon at bounding box center [59, 9] width 8 height 8
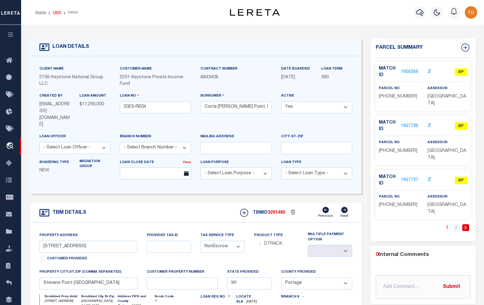
click at [54, 11] on link "OMS" at bounding box center [57, 13] width 8 height 4
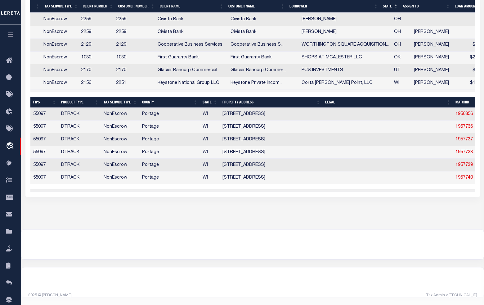
scroll to position [0, 121]
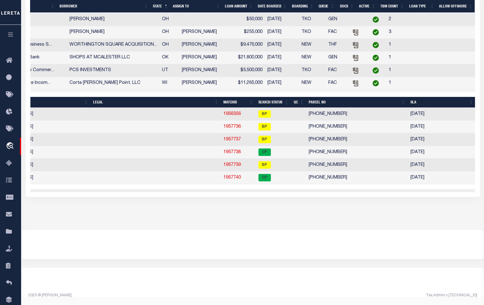
click at [87, 258] on div at bounding box center [252, 244] width 462 height 30
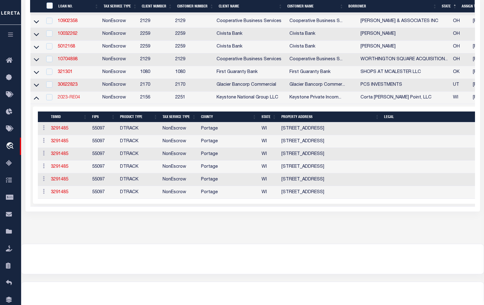
click at [67, 100] on link "2023-RE04" at bounding box center [69, 97] width 22 height 4
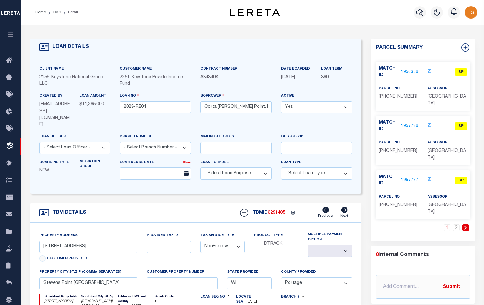
click at [407, 70] on link "1956356" at bounding box center [409, 72] width 17 height 7
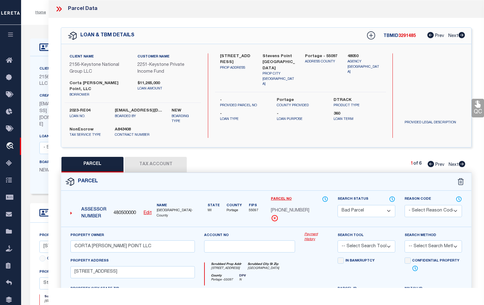
click at [159, 157] on button "Tax Account" at bounding box center [156, 165] width 62 height 16
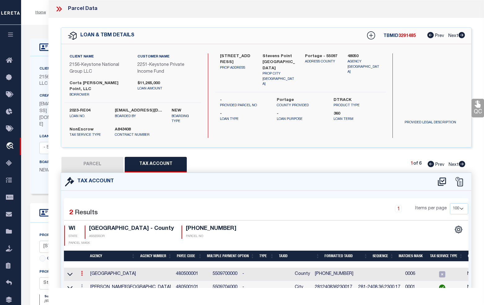
click at [82, 270] on icon at bounding box center [82, 272] width 2 height 5
click at [87, 280] on icon "" at bounding box center [88, 282] width 5 height 5
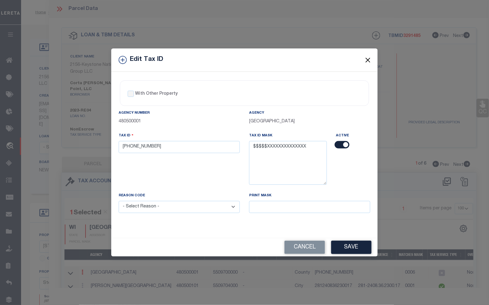
click at [368, 59] on button "Close" at bounding box center [368, 60] width 8 height 8
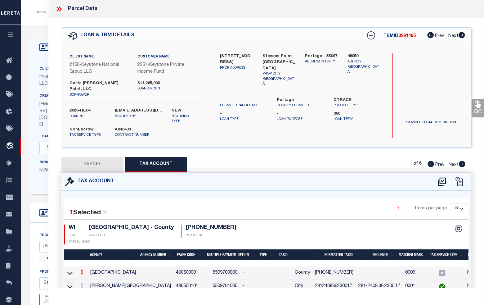
click at [60, 9] on icon at bounding box center [59, 9] width 8 height 8
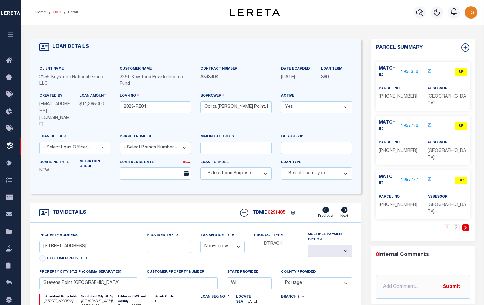
click at [58, 12] on link "OMS" at bounding box center [57, 13] width 8 height 4
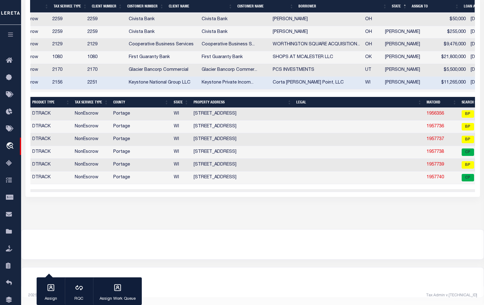
scroll to position [0, 88]
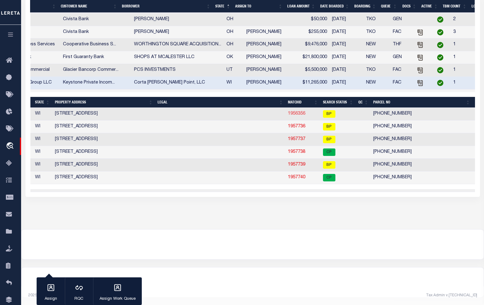
click at [288, 111] on link "1956356" at bounding box center [296, 113] width 17 height 4
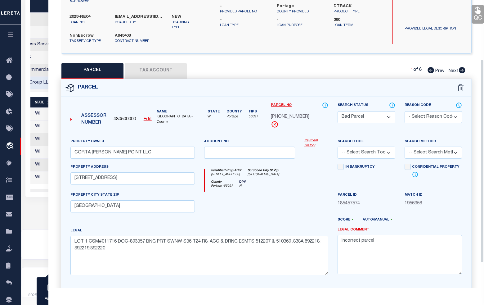
scroll to position [116, 0]
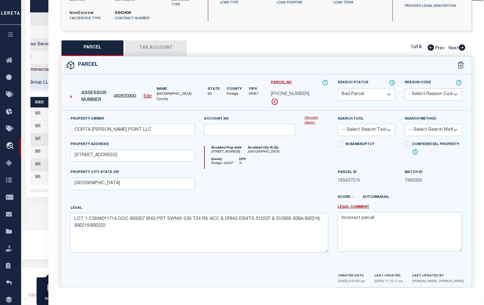
click at [154, 42] on button "Tax Account" at bounding box center [156, 48] width 62 height 16
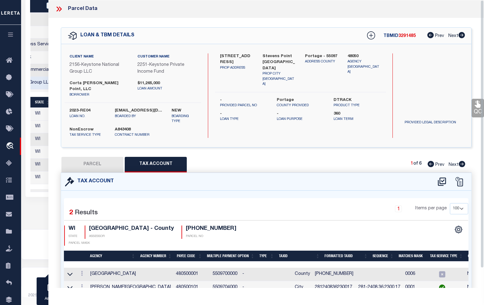
scroll to position [0, 226]
click at [63, 9] on div at bounding box center [61, 9] width 13 height 8
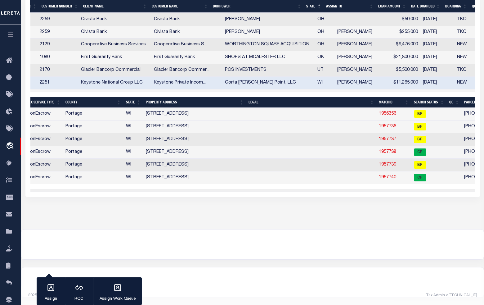
scroll to position [0, 42]
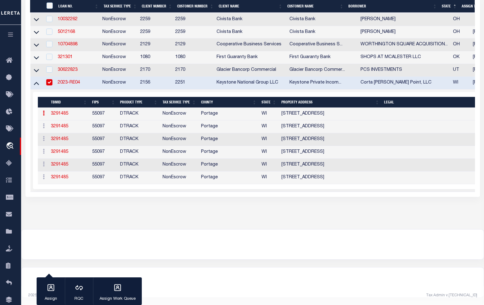
drag, startPoint x: 36, startPoint y: 89, endPoint x: 41, endPoint y: 89, distance: 5.3
click at [36, 86] on icon at bounding box center [36, 83] width 5 height 7
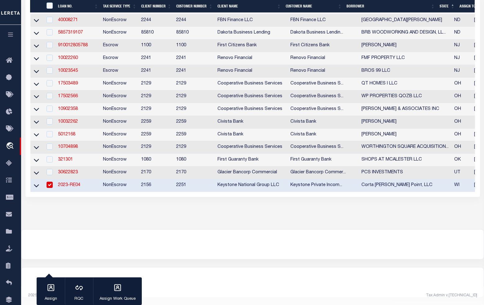
click at [50, 188] on input "checkbox" at bounding box center [50, 184] width 6 height 6
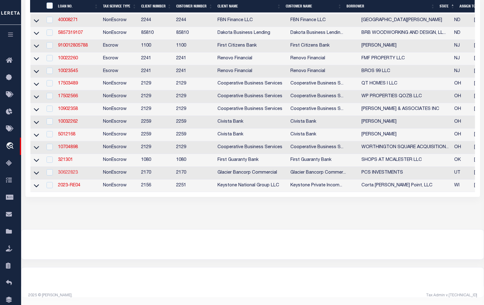
click at [71, 175] on link "30622823" at bounding box center [68, 172] width 20 height 4
